Goal: Find specific page/section: Find specific page/section

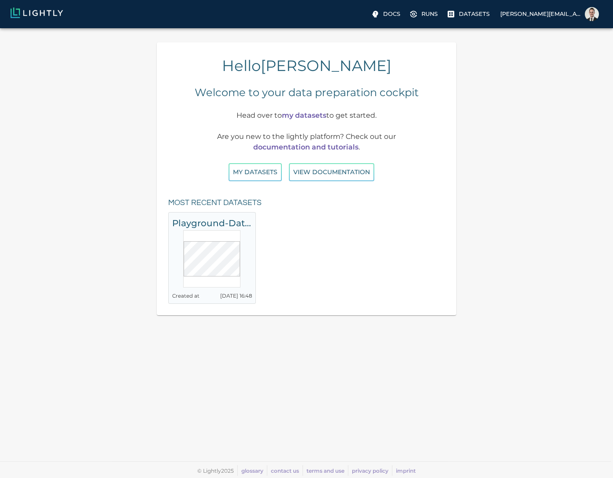
click at [221, 230] on h6 "Playground-Dataset-Udacity" at bounding box center [212, 223] width 80 height 14
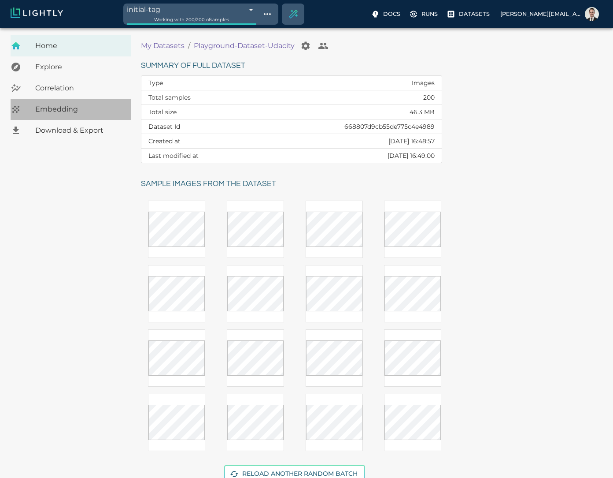
click at [55, 101] on div "Embedding" at bounding box center [71, 109] width 120 height 21
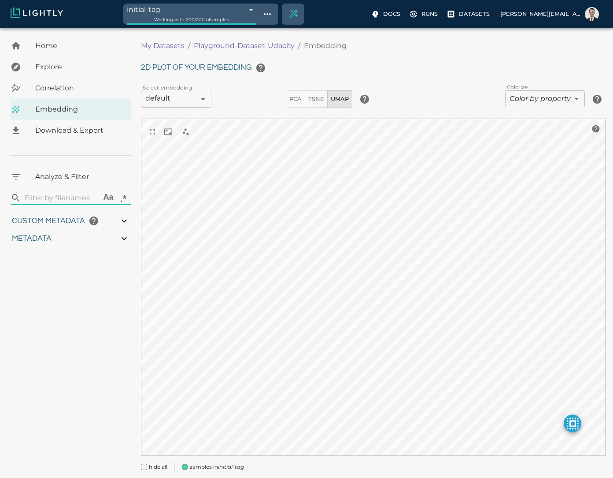
click at [556, 103] on body "initial-tag 668807dacb55de775c4e49d8 Working with 200 / 200 of samples Docs Run…" at bounding box center [306, 265] width 613 height 475
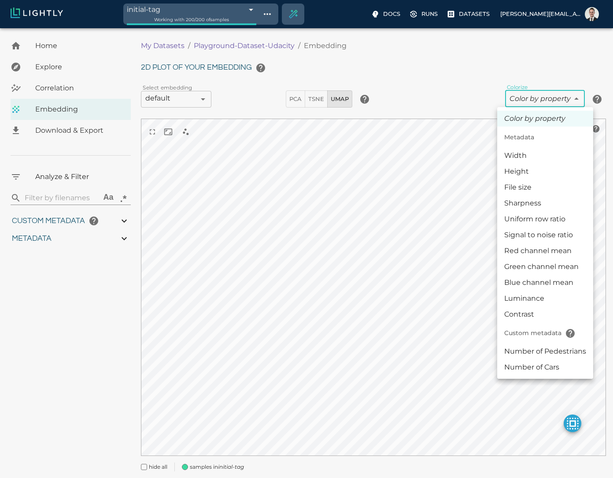
click at [261, 6] on div at bounding box center [306, 239] width 613 height 478
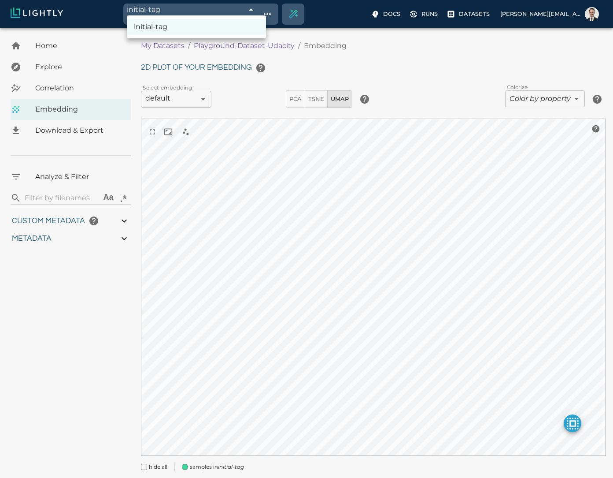
click at [261, 28] on body "initial-tag 668807dacb55de775c4e49d8 Working with 200 / 200 of samples Docs Run…" at bounding box center [306, 265] width 613 height 475
click at [261, 11] on div at bounding box center [306, 239] width 613 height 478
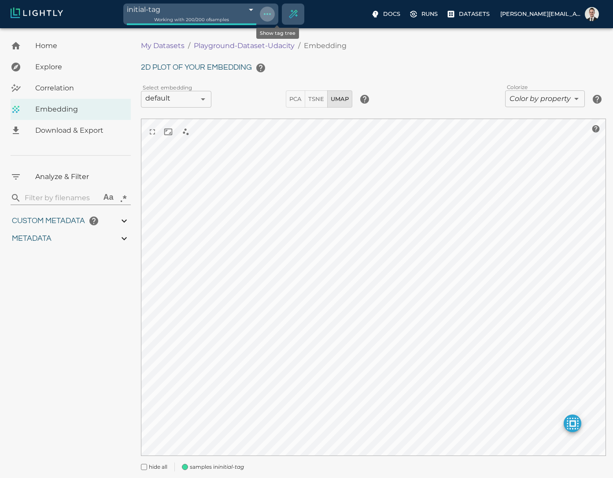
click at [271, 14] on icon "Show tag tree" at bounding box center [267, 14] width 7 height 2
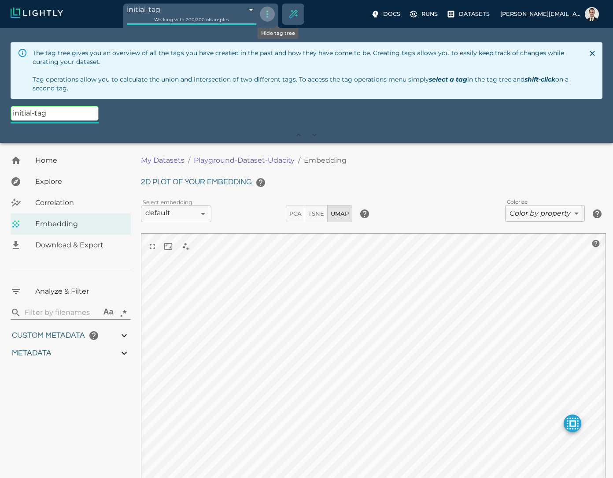
click at [273, 14] on icon "Hide tag tree" at bounding box center [267, 14] width 11 height 11
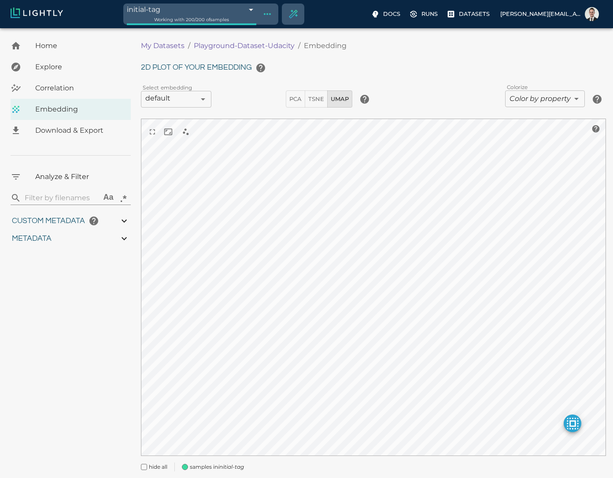
click at [491, 4] on div "initial-tag 668807dacb55de775c4e49d8 Working with 200 / 200 of samples Docs Run…" at bounding box center [306, 14] width 613 height 28
click at [491, 7] on label "Datasets" at bounding box center [469, 15] width 48 height 16
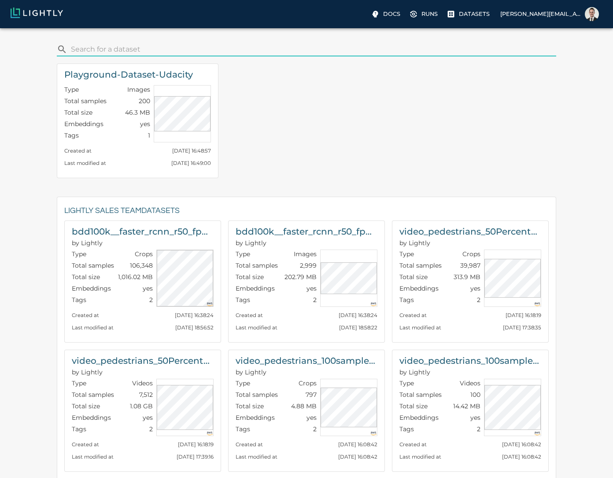
click at [118, 44] on input "search" at bounding box center [312, 49] width 482 height 14
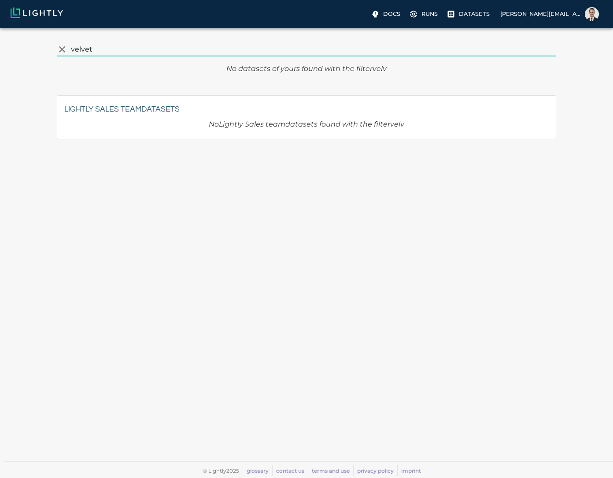
type input "velvet"
drag, startPoint x: 118, startPoint y: 49, endPoint x: 18, endPoint y: 42, distance: 100.7
click at [18, 42] on div "​ velvet No datasets of yours found with the filter velvet Lightly Sales team D…" at bounding box center [306, 245] width 599 height 421
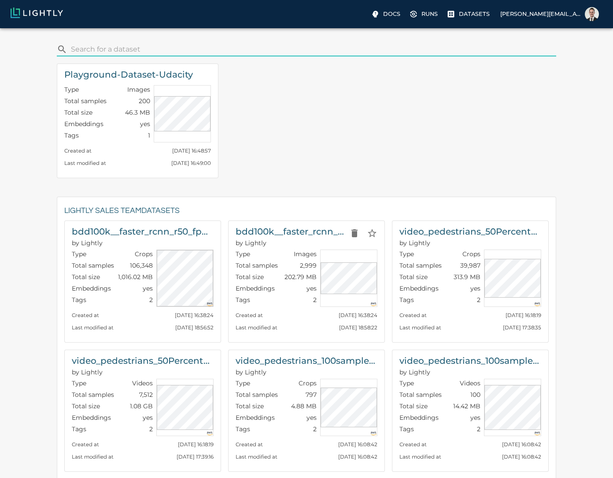
scroll to position [73, 0]
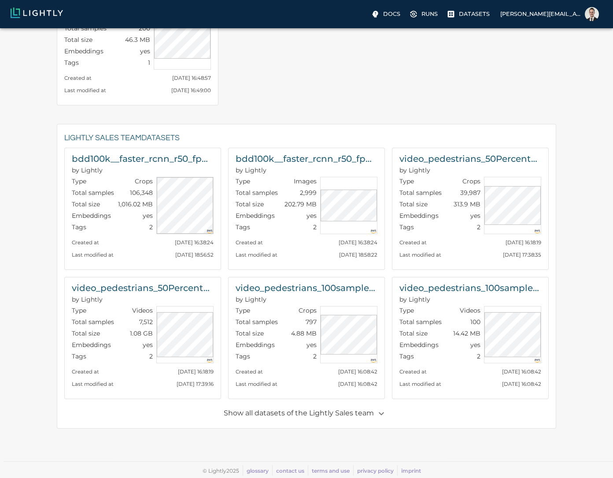
click at [311, 413] on p "Show all datasets of the Lightly Sales team" at bounding box center [306, 413] width 165 height 15
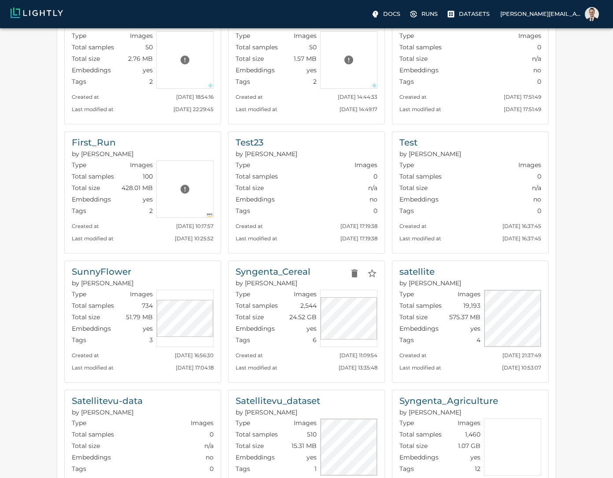
scroll to position [738, 0]
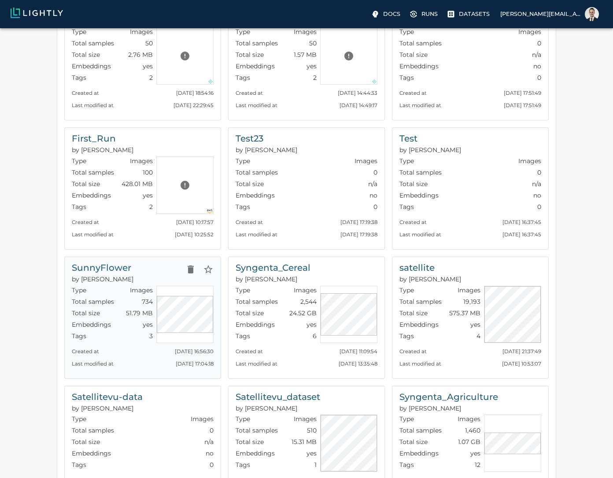
click at [111, 263] on h6 "SunnyFlower" at bounding box center [103, 267] width 62 height 14
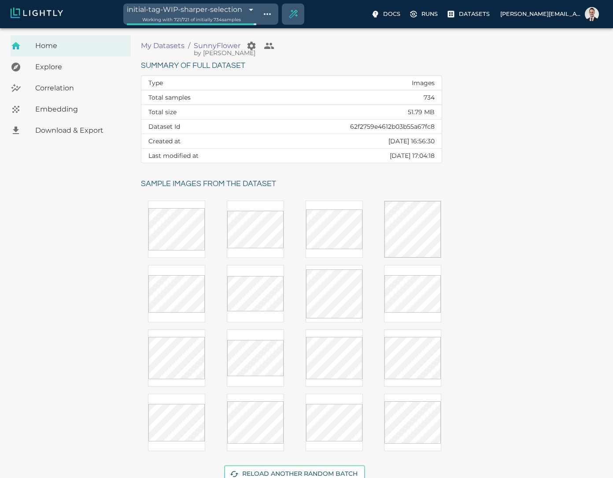
click at [66, 111] on span "Embedding" at bounding box center [79, 109] width 89 height 11
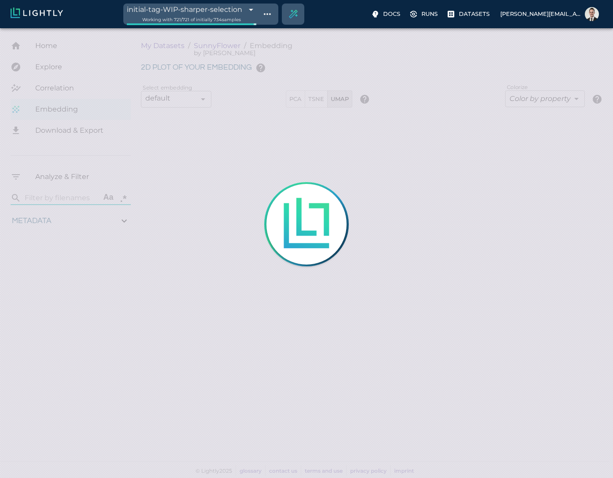
type input "0.19222276094217"
type input "4.51522276094217"
type input "14.6285918989479"
type input "108.698591898948"
type input "0.633333333333333"
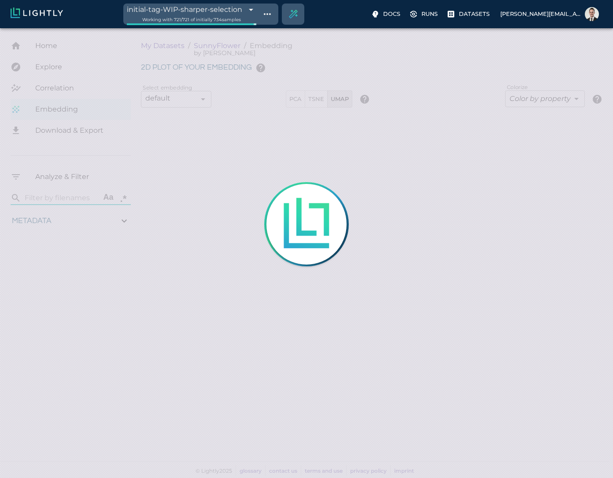
type input "3.13633333333333"
type input "0.19222276094217"
type input "4.51522276094217"
type input "14.6285918989479"
type input "108.698591898948"
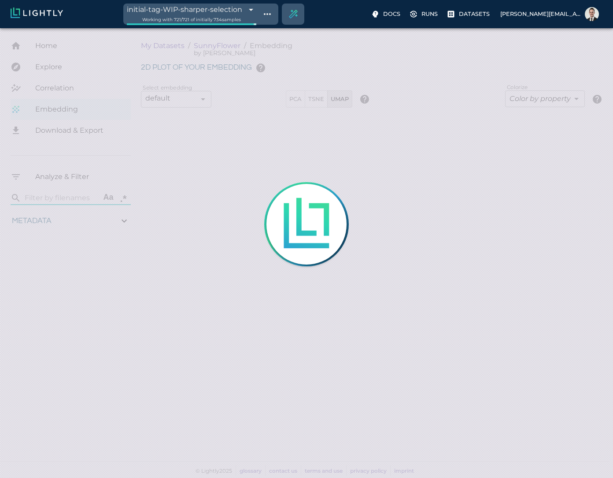
type input "0.633333333333333"
type input "3.13633333333333"
type input "0.19222276094217"
type input "4.51522276094217"
type input "14.6285918989479"
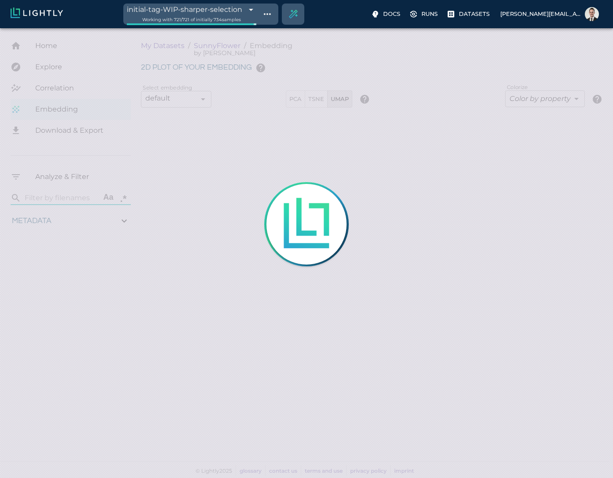
type input "108.698591898948"
type input "0.633333333333333"
type input "3.13633333333333"
type input "0.19222276094217"
type input "4.51522276094217"
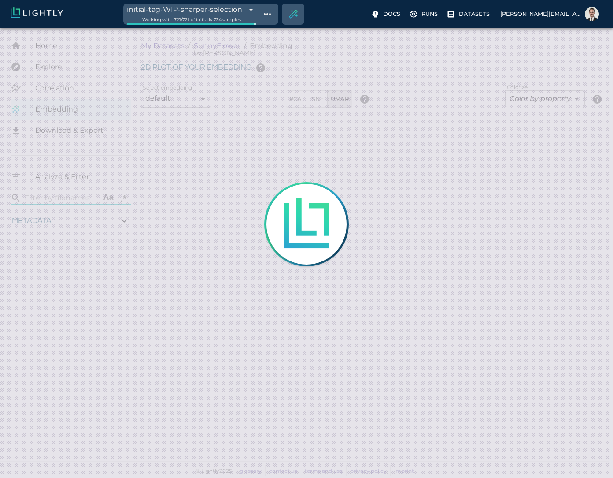
type input "14.6285918989479"
type input "108.698591898948"
type input "0.633333333333333"
type input "3.13633333333333"
type input "0.19222276094217"
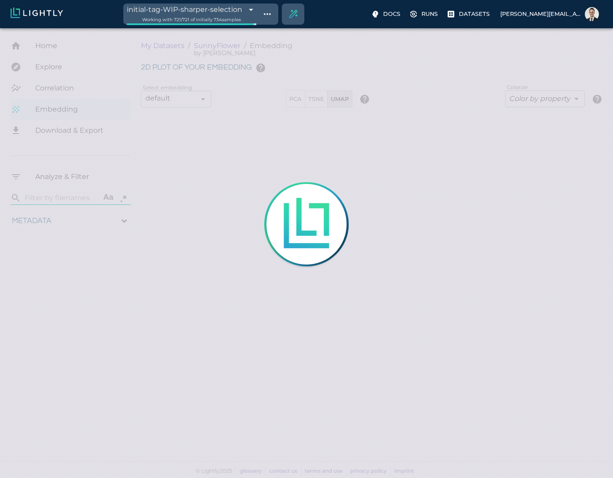
type input "4.51522276094217"
type input "14.6285918989479"
type input "108.698591898948"
type input "0.633333333333333"
type input "3.13633333333333"
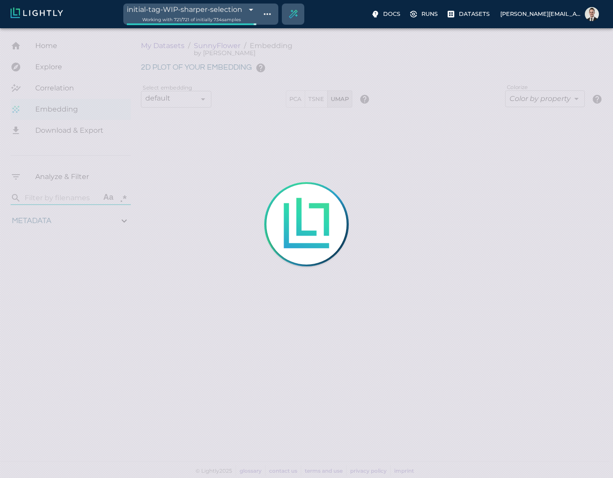
type input "0.19222276094217"
type input "4.51522276094217"
type input "14.6285918989479"
type input "108.698591898948"
type input "0.633333333333333"
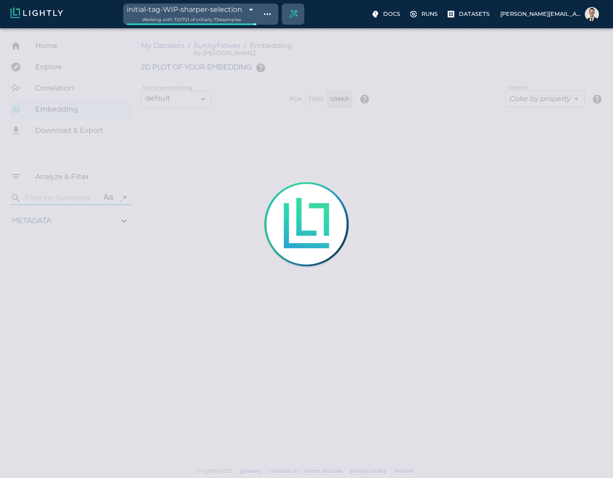
type input "3.13633333333333"
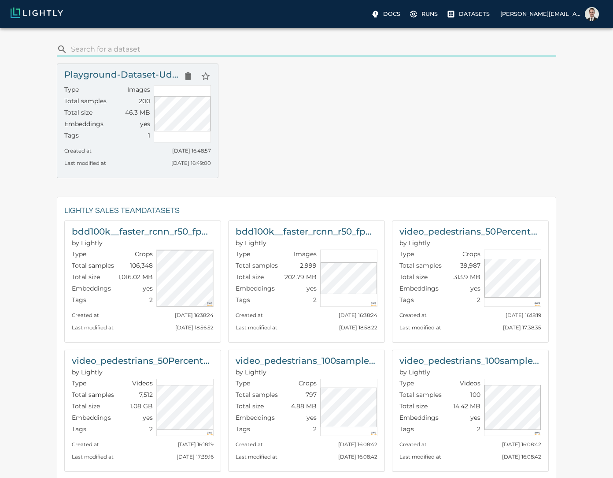
scroll to position [73, 0]
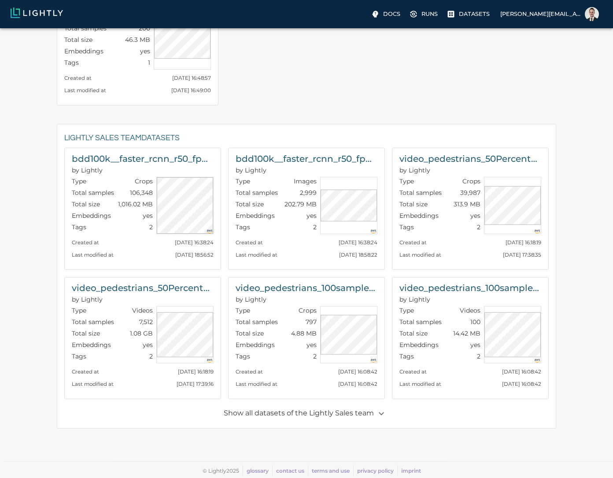
click at [356, 412] on p "Show all datasets of the Lightly Sales team" at bounding box center [306, 413] width 165 height 15
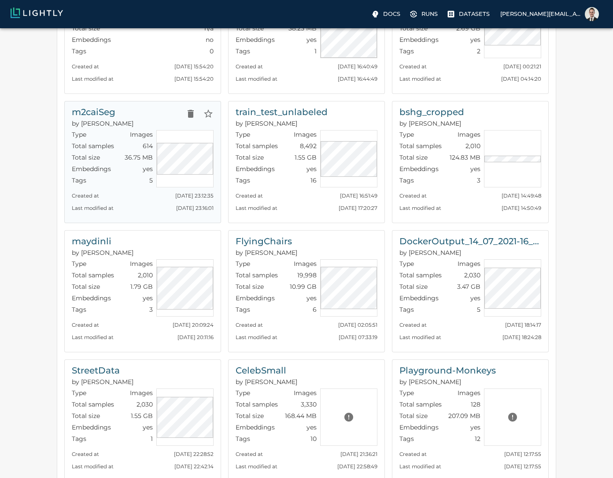
scroll to position [1492, 0]
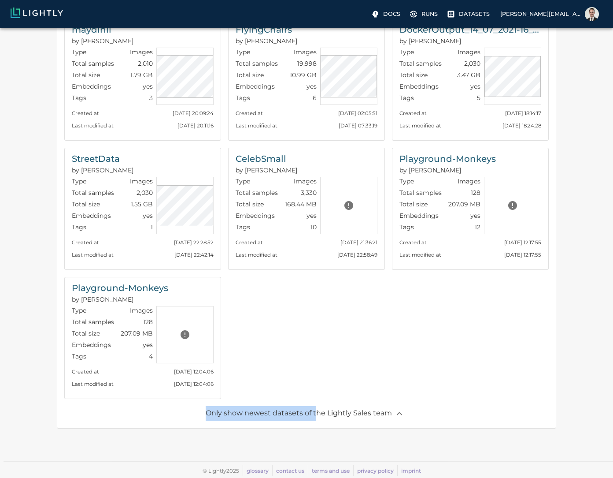
drag, startPoint x: 315, startPoint y: 410, endPoint x: 345, endPoint y: 372, distance: 47.8
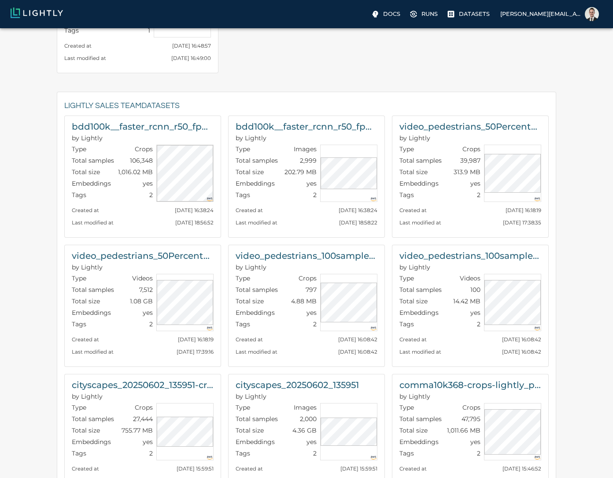
scroll to position [107, 0]
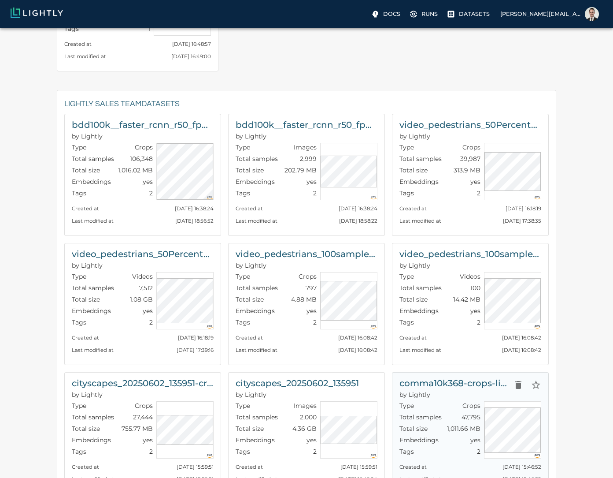
click at [442, 380] on h6 "comma10k368-crops-lightly_pretagging" at bounding box center [455, 383] width 110 height 14
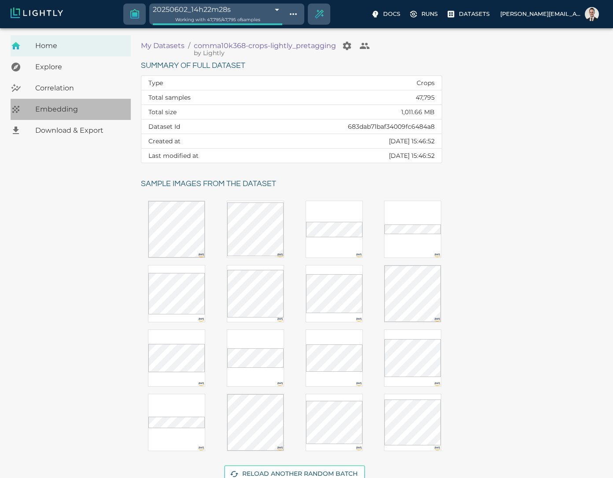
click at [70, 111] on span "Embedding" at bounding box center [79, 109] width 89 height 11
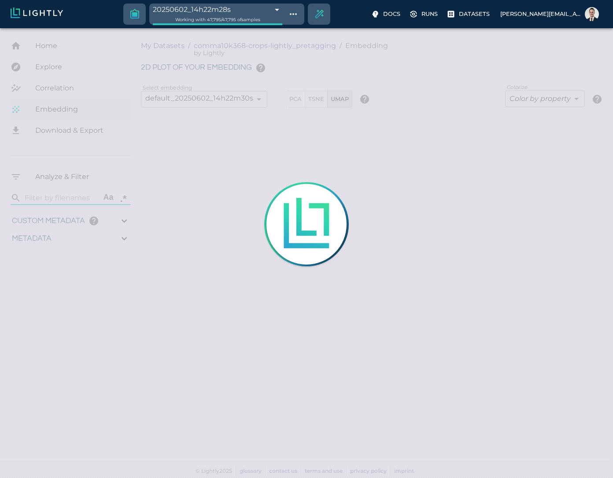
type input "0.967244140625"
type input "0.551993906497955"
type input "14.733993906498"
type input "2.05812287330627"
type input "119.783122873306"
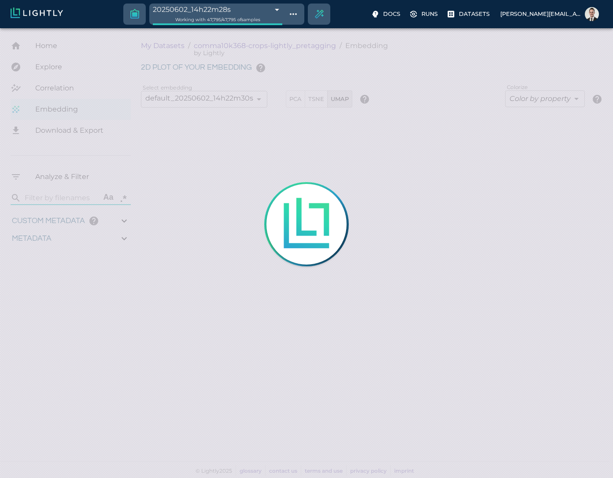
type input "14.468125"
type input "0.967244140625"
type input "0.551993906497955"
type input "14.733993906498"
type input "2.05812287330627"
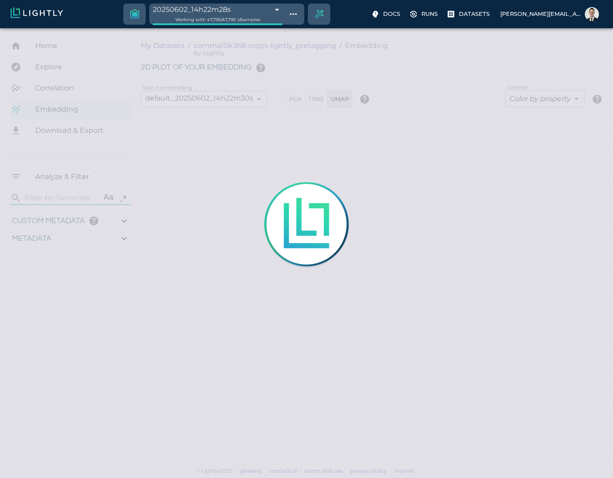
type input "119.783122873306"
type input "14.468125"
type input "0.967244140625"
type input "0.551993906497955"
type input "14.733993906498"
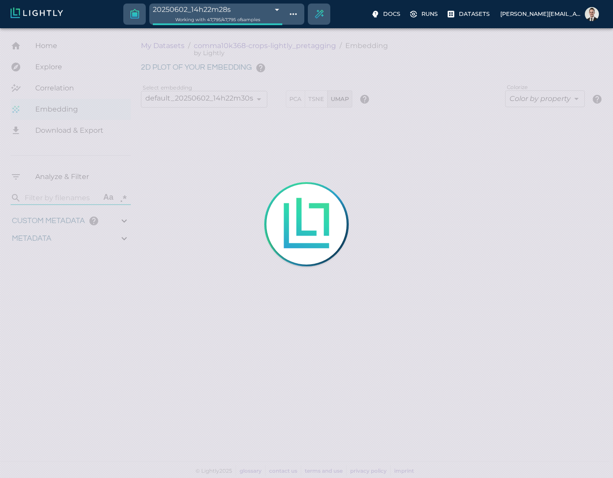
type input "2.05812287330627"
type input "119.783122873306"
type input "14.468125"
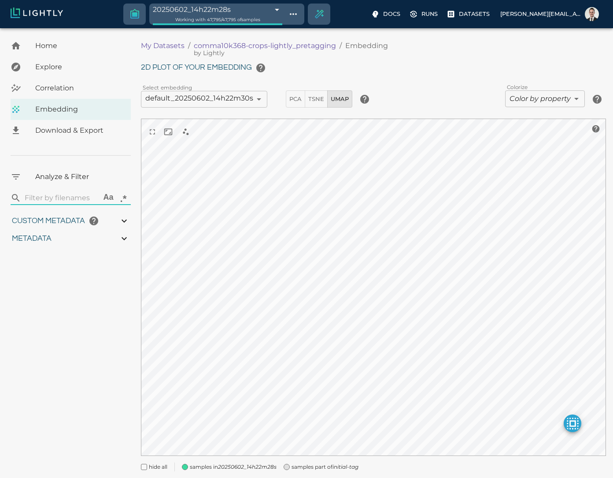
click at [540, 99] on body "20250602_14h22m28s 683db3a4e3c84d83d16f9fec Working with 47,795 / 47,795 of sam…" at bounding box center [306, 265] width 613 height 475
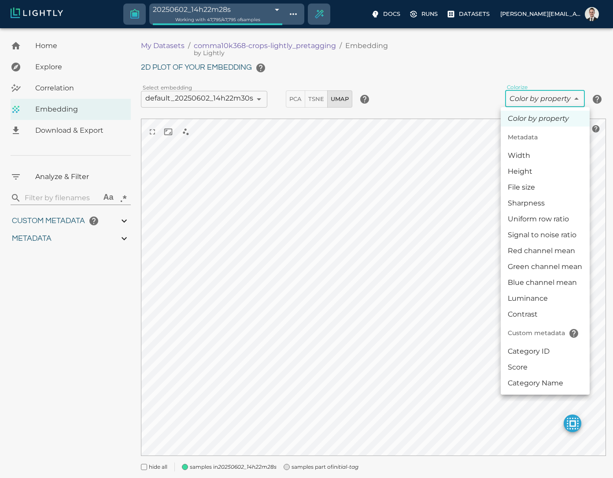
click at [537, 353] on li "Category ID" at bounding box center [545, 351] width 89 height 16
type input "userDefined|CATEGORICAL_INT|Category ID"
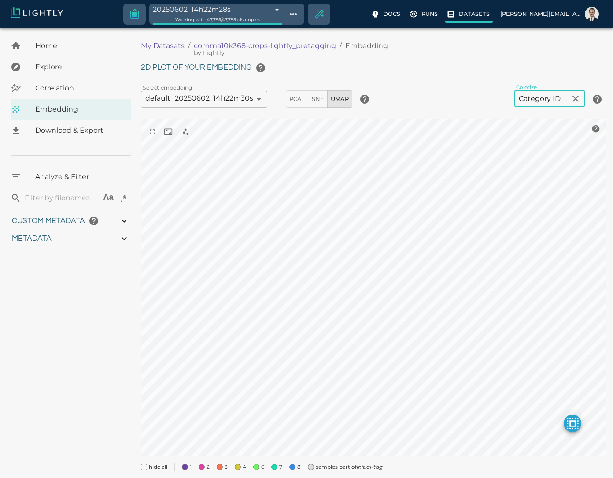
click at [490, 11] on p "Datasets" at bounding box center [474, 14] width 31 height 8
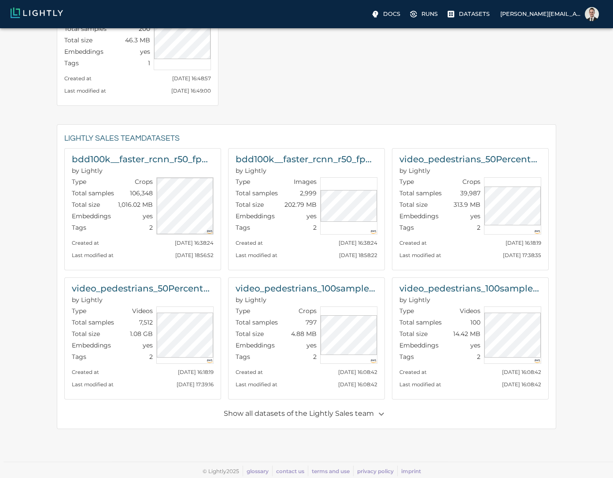
scroll to position [73, 0]
click at [305, 413] on p "Show all datasets of the Lightly Sales team" at bounding box center [306, 413] width 165 height 15
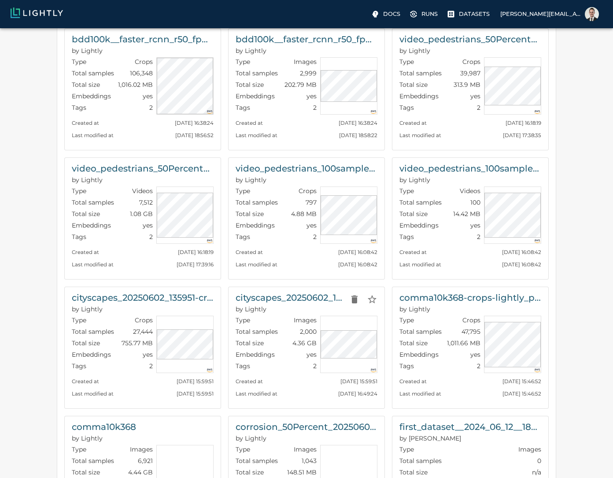
scroll to position [0, 0]
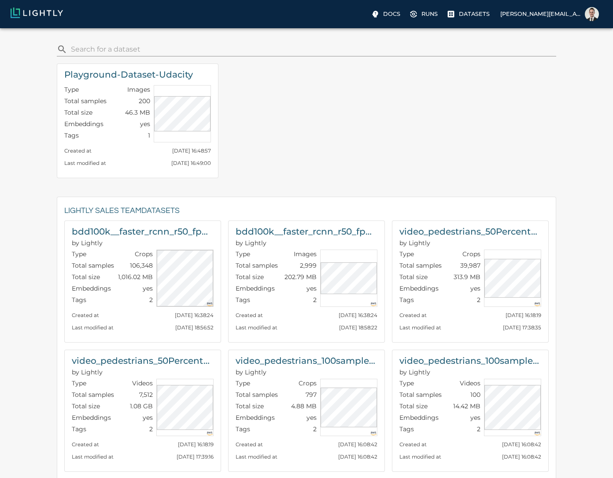
click at [204, 48] on input "search" at bounding box center [312, 49] width 482 height 14
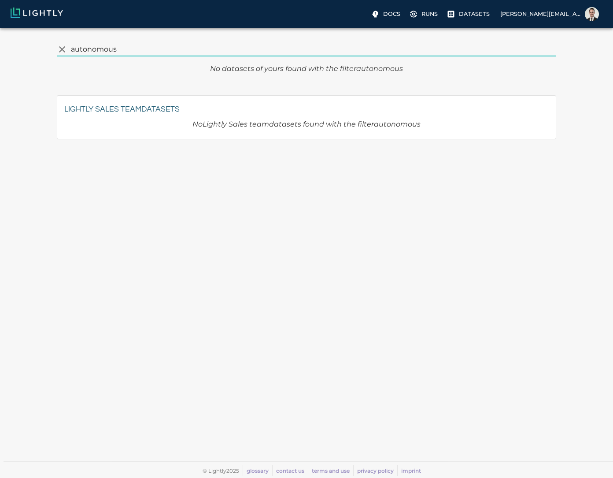
click at [118, 50] on input "autonomous" at bounding box center [312, 49] width 482 height 14
click at [490, 11] on p "Datasets" at bounding box center [474, 14] width 31 height 8
click at [201, 53] on input "autonomous" at bounding box center [312, 49] width 482 height 14
type input "a"
type input "driving"
